Goal: Task Accomplishment & Management: Complete application form

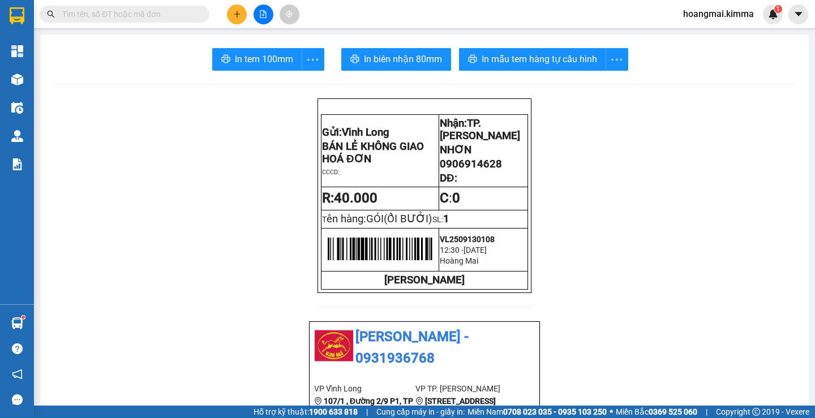
click at [240, 20] on button at bounding box center [237, 15] width 20 height 20
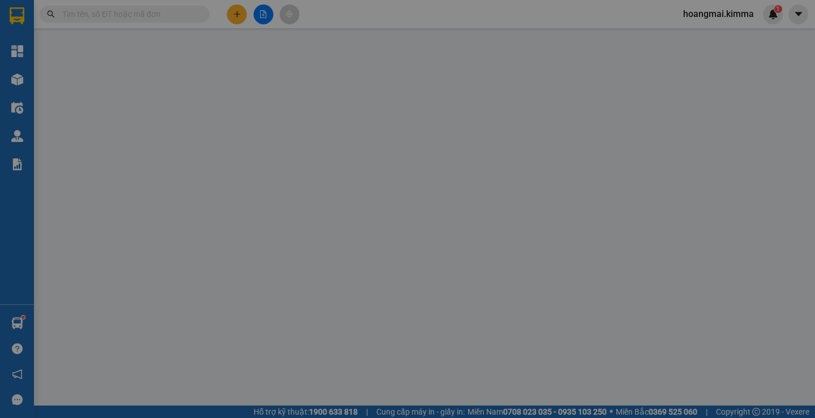
click at [116, 160] on input "SĐT Người Nhận *" at bounding box center [123, 156] width 115 height 18
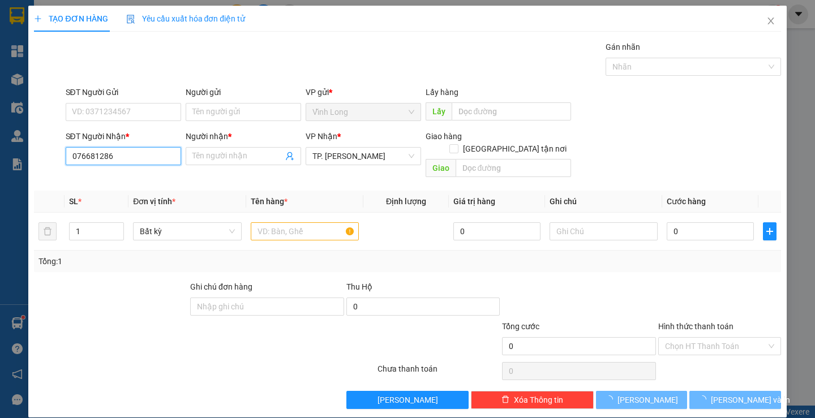
type input "0766812868"
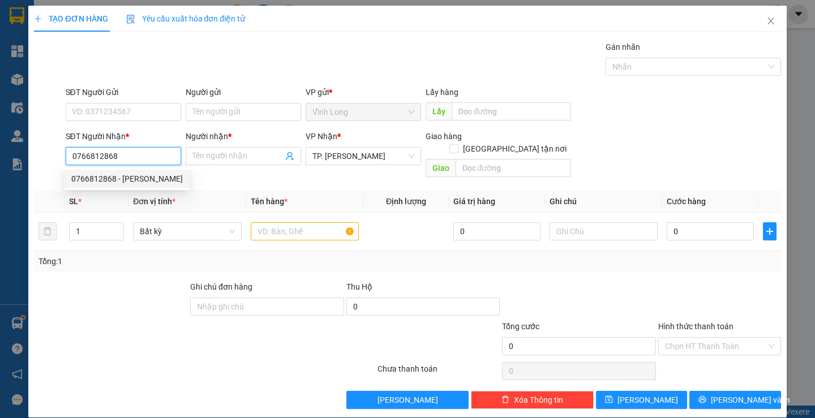
click at [126, 179] on div "0766812868 - [PERSON_NAME]" at bounding box center [127, 179] width 112 height 12
type input "NGỌC"
type input "0766812868"
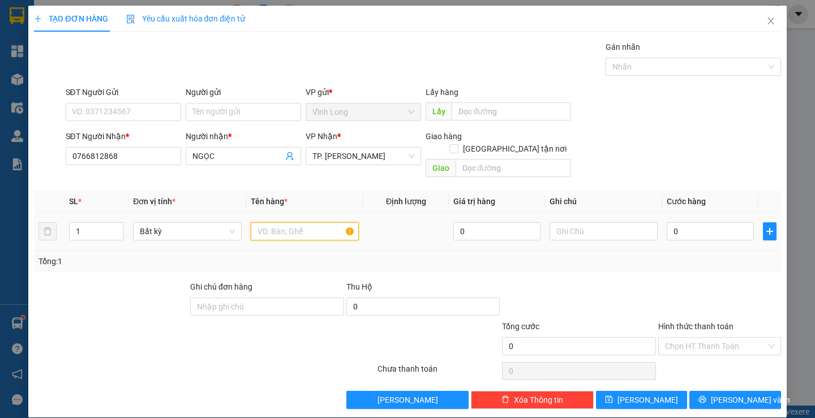
click at [292, 225] on input "text" at bounding box center [305, 231] width 108 height 18
type input "GIỎ SỌC XANH"
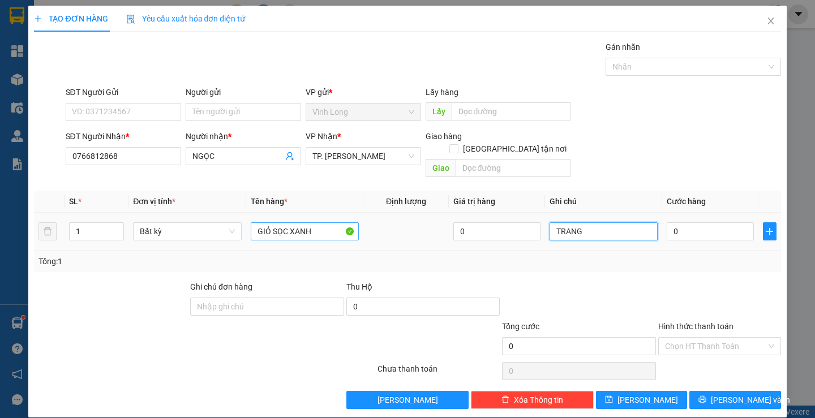
type input "TRANG"
type input "4"
type input "40"
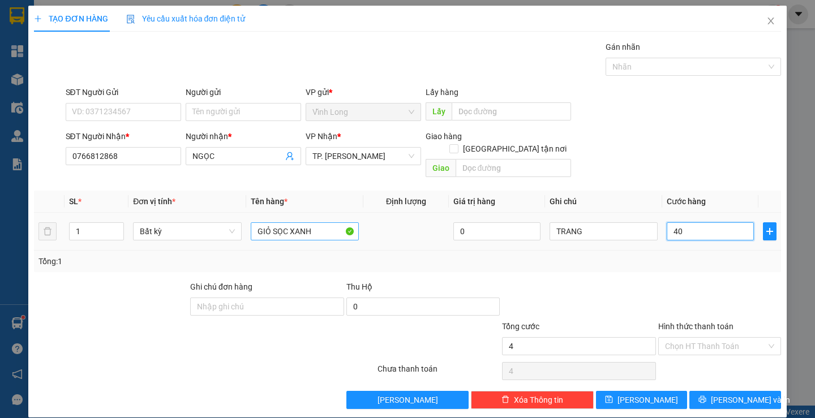
type input "40"
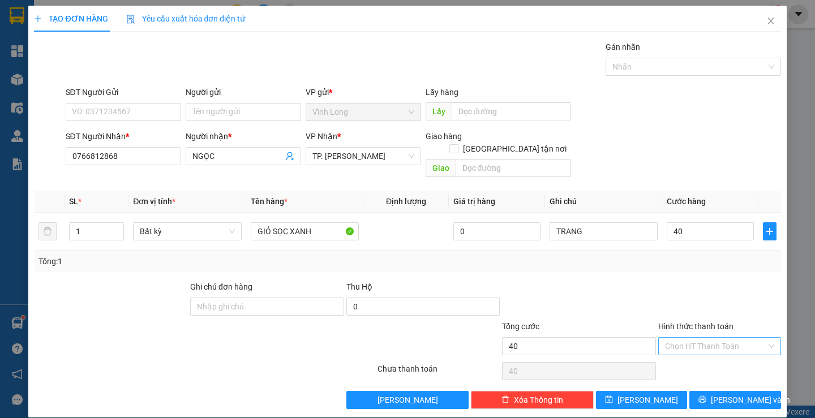
type input "40.000"
click at [695, 338] on input "Hình thức thanh toán" at bounding box center [715, 346] width 101 height 17
click at [689, 356] on div "Tại văn phòng" at bounding box center [713, 356] width 108 height 12
type input "0"
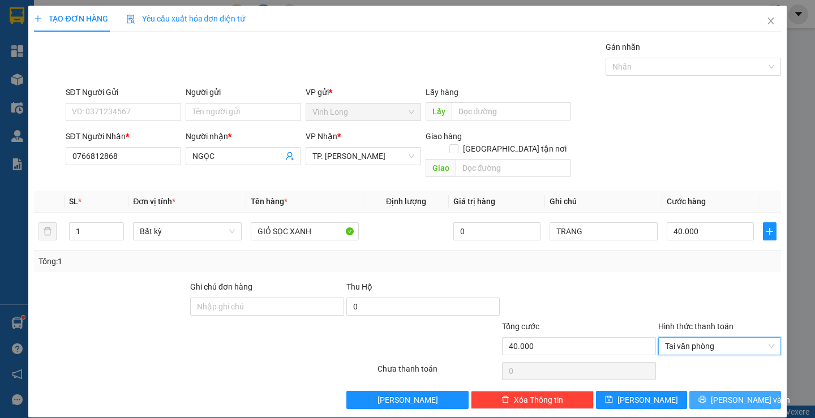
click at [708, 393] on button "[PERSON_NAME] và In" at bounding box center [735, 400] width 91 height 18
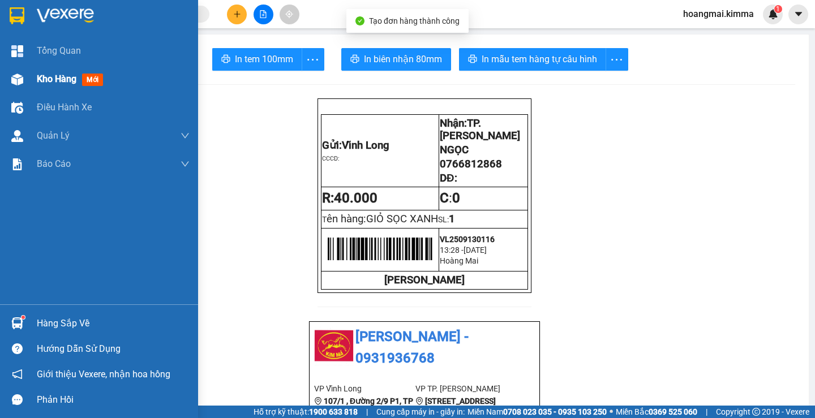
click at [40, 76] on span "Kho hàng" at bounding box center [57, 79] width 40 height 11
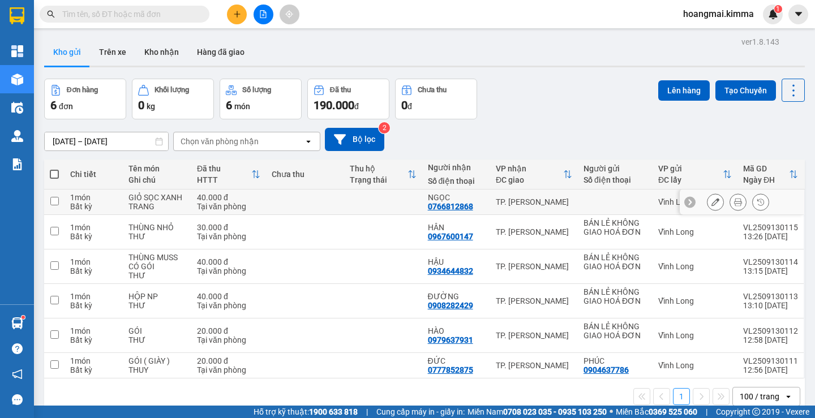
click at [707, 202] on div at bounding box center [715, 202] width 17 height 17
click at [712, 199] on icon at bounding box center [716, 202] width 8 height 8
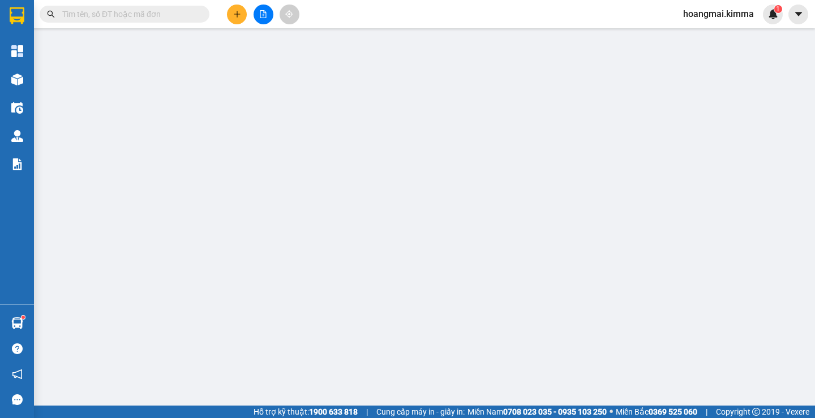
type input "0766812868"
type input "NGỌC"
type input "40.000"
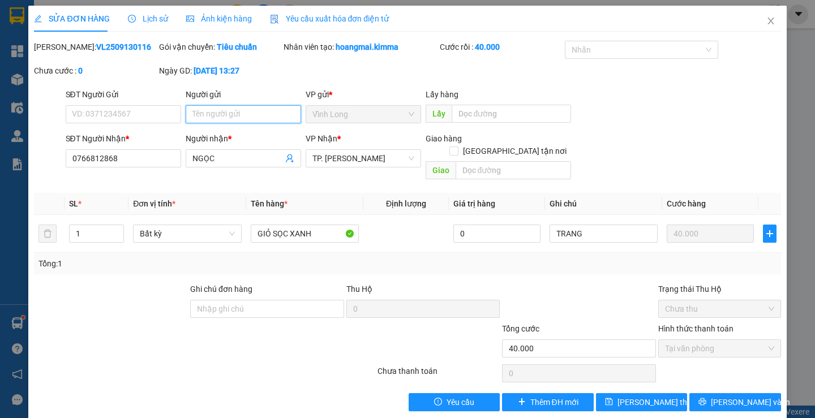
click at [271, 114] on input "Người gửi" at bounding box center [243, 114] width 115 height 18
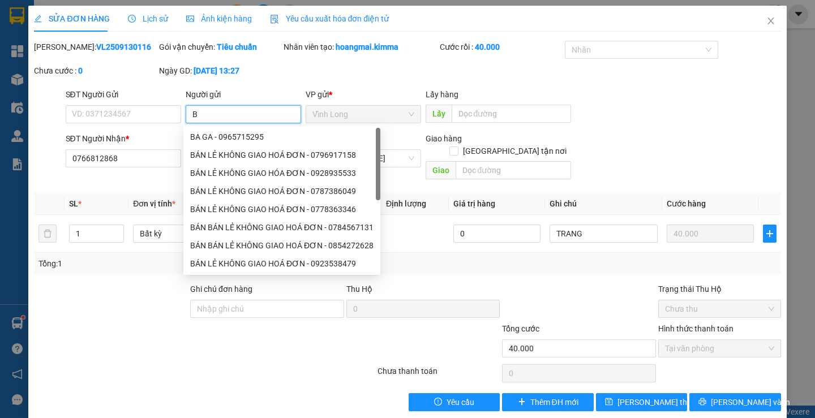
type input "BÁ"
click at [284, 137] on div "BÁN LẺ KHÔNG GIAO HÓA ĐƠN - 0333323057" at bounding box center [281, 137] width 183 height 12
type input "0333323057"
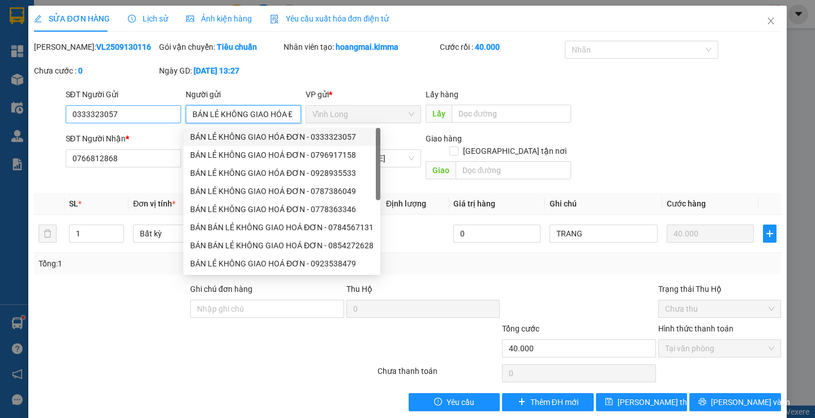
type input "BÁN LẺ KHÔNG GIAO HÓA ĐƠN"
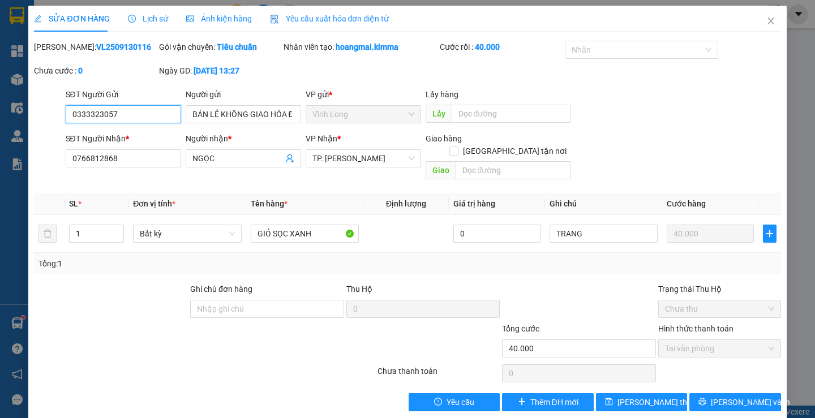
drag, startPoint x: 143, startPoint y: 114, endPoint x: 11, endPoint y: 117, distance: 131.9
click at [29, 117] on div "SỬA ĐƠN HÀNG Lịch sử Ảnh kiện hàng Yêu cầu xuất hóa đơn điện tử Total Paid Fee …" at bounding box center [407, 213] width 758 height 414
click at [718, 396] on span "[PERSON_NAME] và In" at bounding box center [750, 402] width 79 height 12
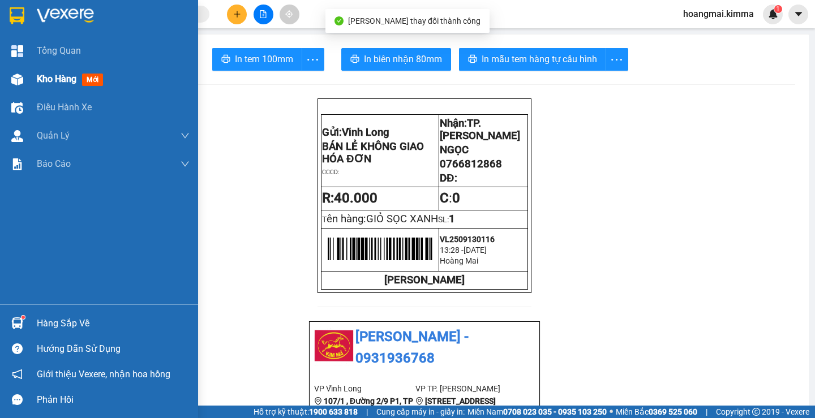
click at [44, 81] on span "Kho hàng" at bounding box center [57, 79] width 40 height 11
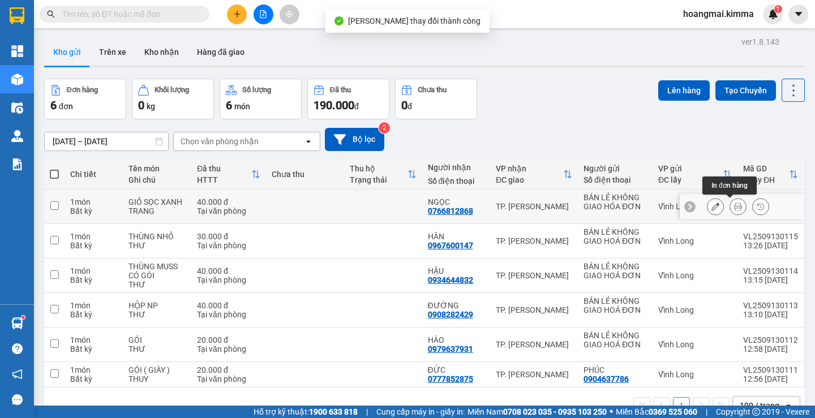
click at [730, 212] on button at bounding box center [738, 207] width 16 height 20
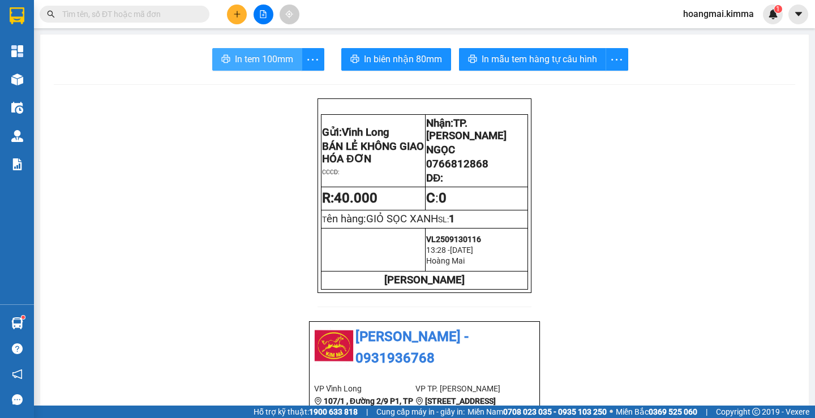
click at [249, 61] on span "In tem 100mm" at bounding box center [264, 59] width 58 height 14
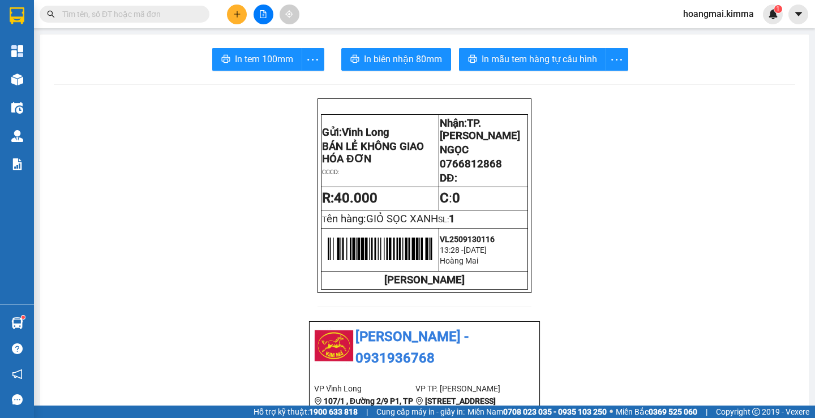
click at [238, 10] on icon "plus" at bounding box center [237, 14] width 8 height 8
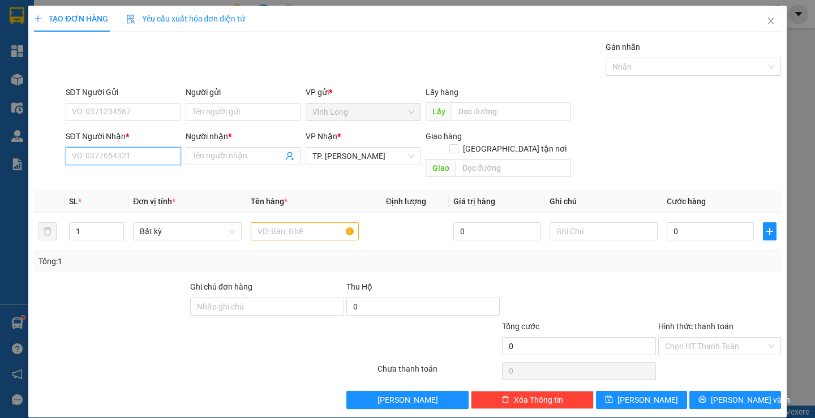
click at [122, 158] on input "SĐT Người Nhận *" at bounding box center [123, 156] width 115 height 18
click at [133, 161] on input "SĐT Người Nhận *" at bounding box center [123, 156] width 115 height 18
type input "0773606702"
click at [144, 174] on div "0773606702 - NG DUY THIÊN" at bounding box center [122, 179] width 103 height 12
type input "NG DUY THIÊN"
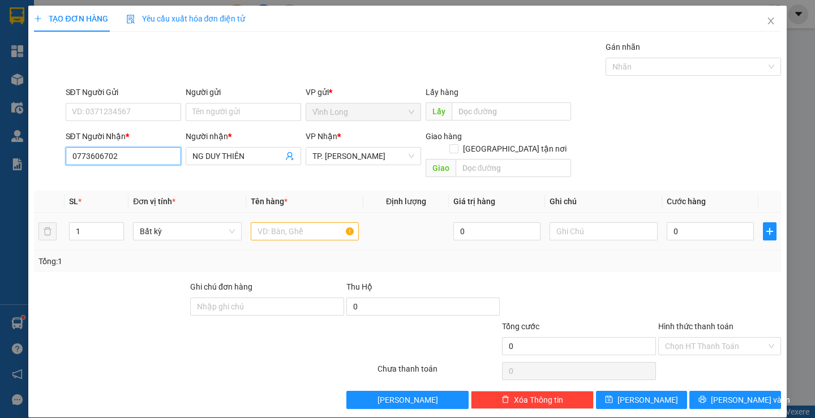
type input "0773606702"
click at [261, 222] on input "text" at bounding box center [305, 231] width 108 height 18
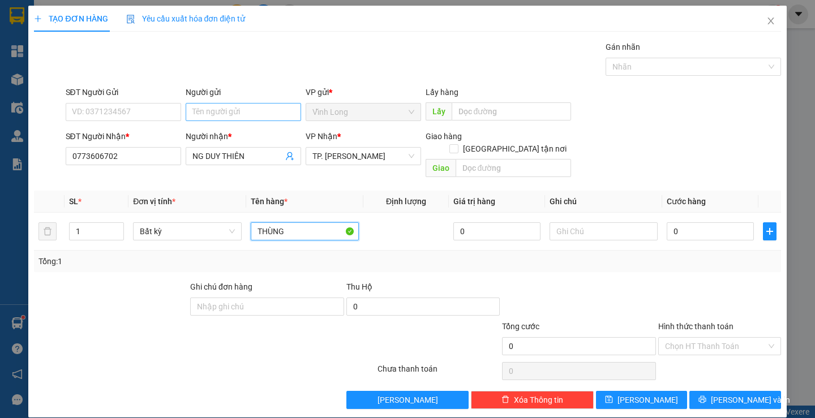
type input "THÙNG"
click at [238, 106] on input "Người gửi" at bounding box center [243, 112] width 115 height 18
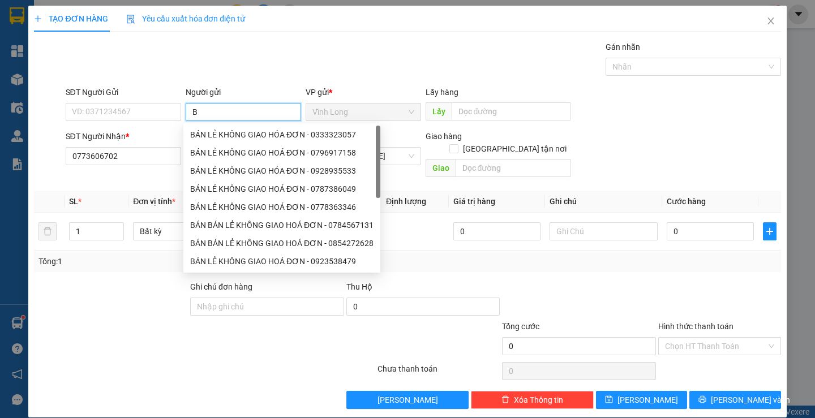
type input "BÁ"
click at [241, 135] on div "BÁN LẺ KHÔNG GIAO HÓA ĐƠN - 0333323057" at bounding box center [281, 135] width 183 height 12
type input "0333323057"
type input "BÁN LẺ KHÔNG GIAO HÓA ĐƠN"
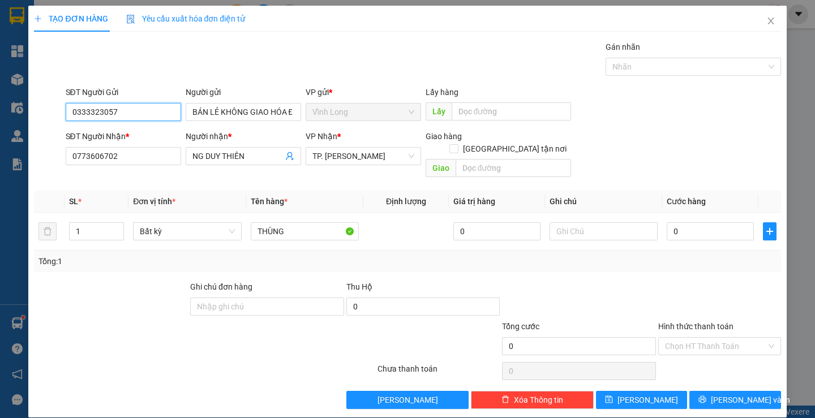
drag, startPoint x: 135, startPoint y: 103, endPoint x: 54, endPoint y: 110, distance: 80.7
click at [54, 110] on div "SĐT Người Gửi 0333323057 0333323057 Người gửi BÁN LẺ KHÔNG GIAO HÓA ĐƠN VP gửi …" at bounding box center [407, 106] width 749 height 40
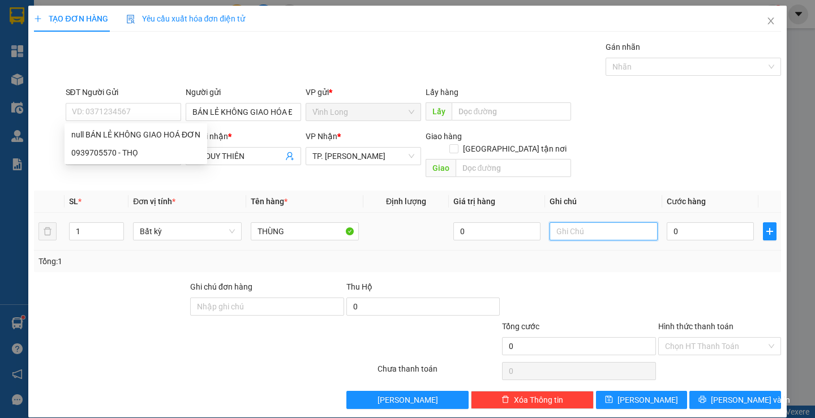
click at [588, 224] on input "text" at bounding box center [604, 231] width 108 height 18
type input "TRANG"
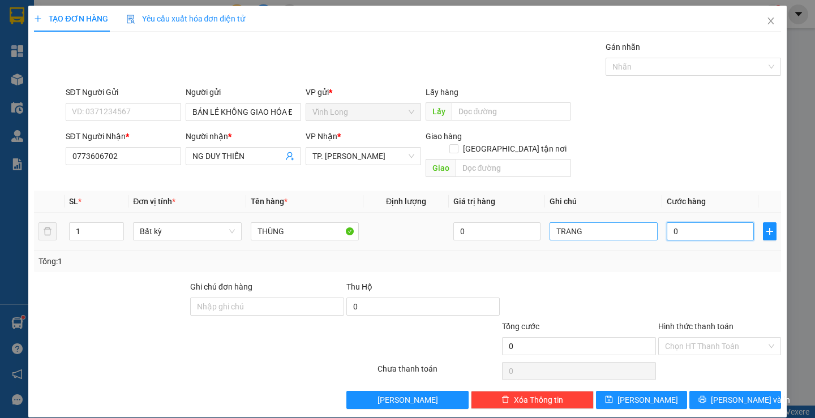
type input "2"
type input "20"
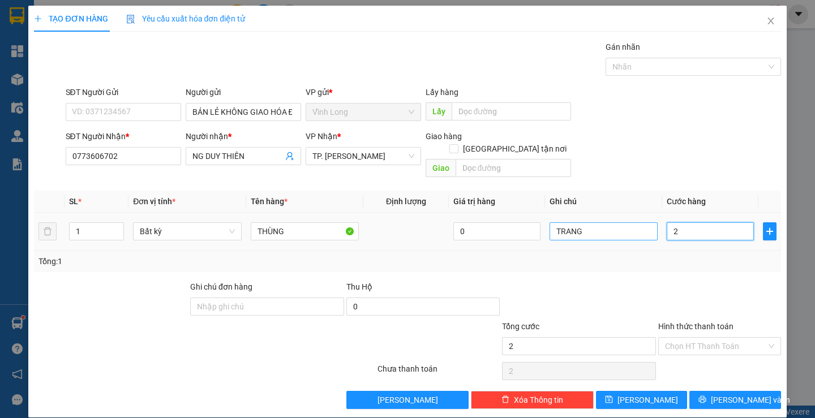
type input "20"
type input "2"
type input "0"
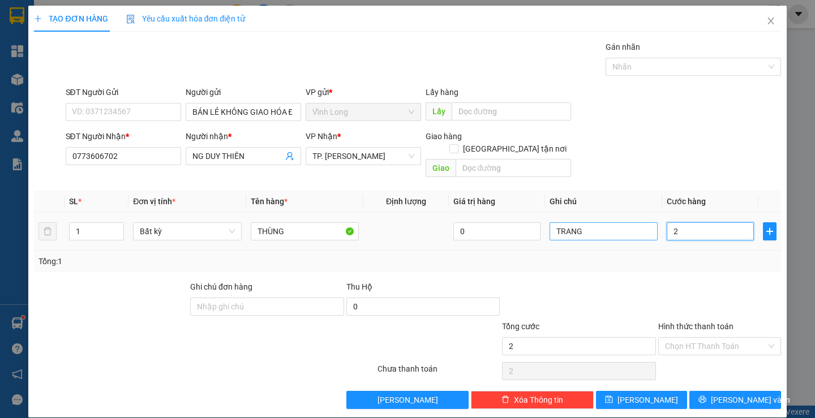
type input "0"
type input "04"
type input "4"
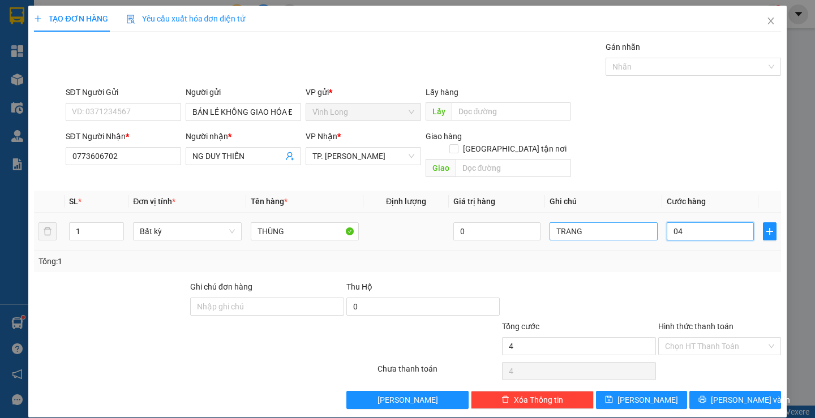
type input "040"
type input "40"
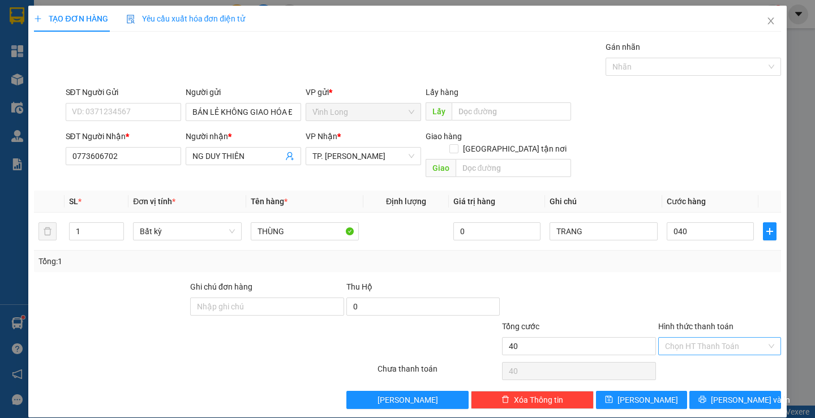
type input "40.000"
click at [684, 342] on input "Hình thức thanh toán" at bounding box center [715, 346] width 101 height 17
click at [682, 352] on div "Tại văn phòng" at bounding box center [713, 356] width 108 height 12
type input "0"
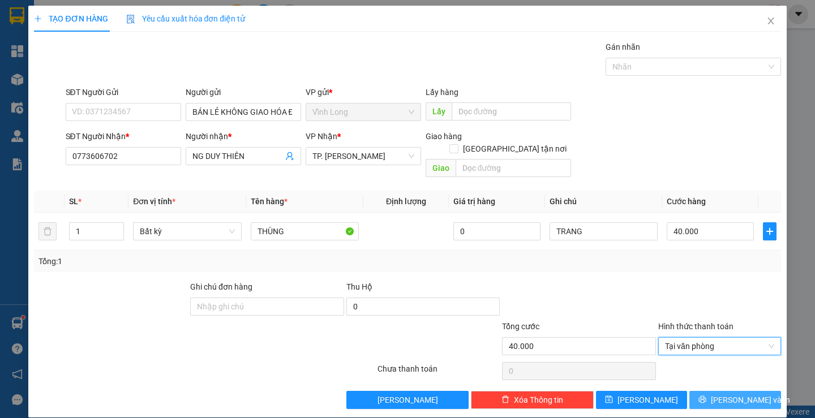
click at [708, 391] on button "[PERSON_NAME] và In" at bounding box center [735, 400] width 91 height 18
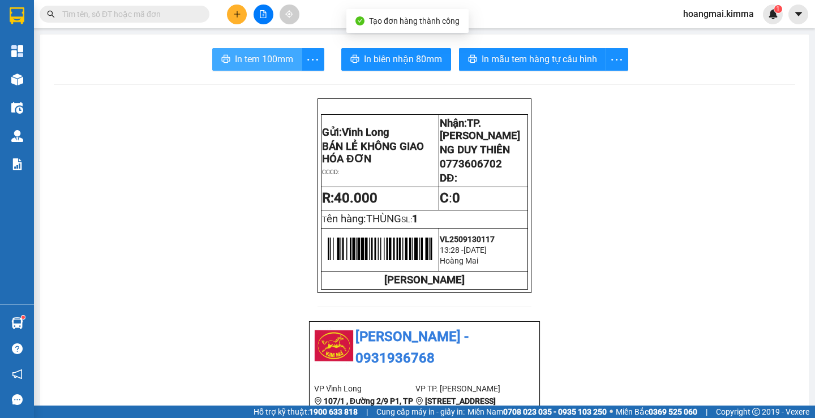
click at [259, 59] on span "In tem 100mm" at bounding box center [264, 59] width 58 height 14
